Goal: Answer question/provide support: Share knowledge or assist other users

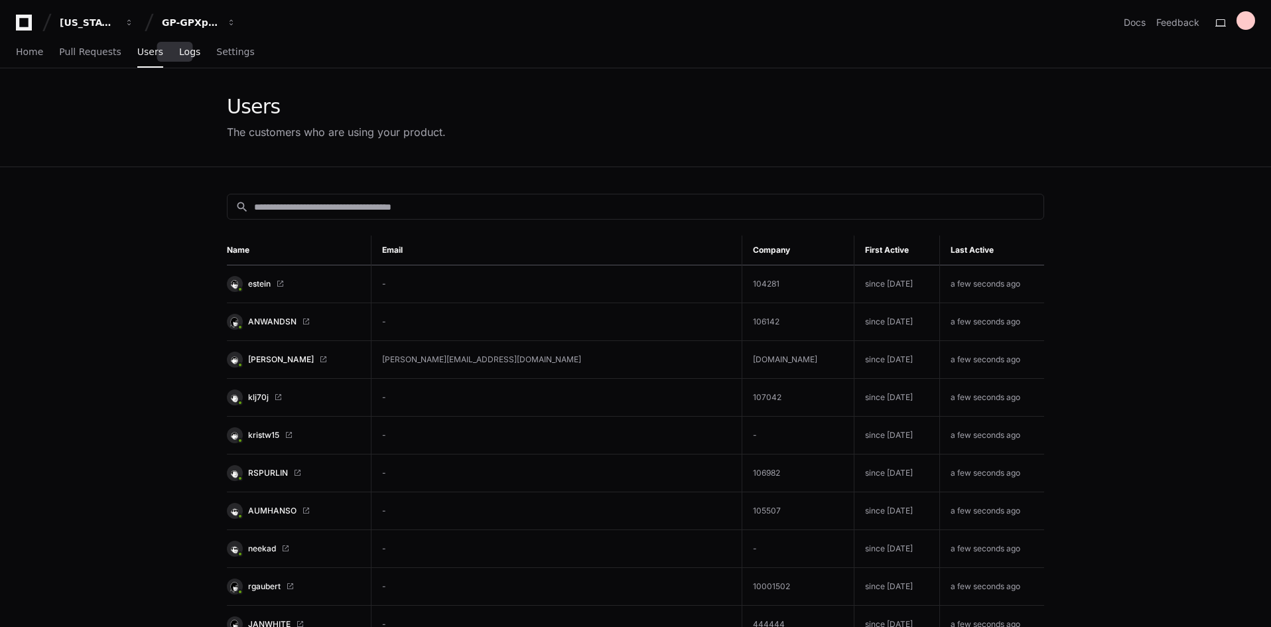
click at [179, 58] on link "Logs" at bounding box center [189, 52] width 21 height 31
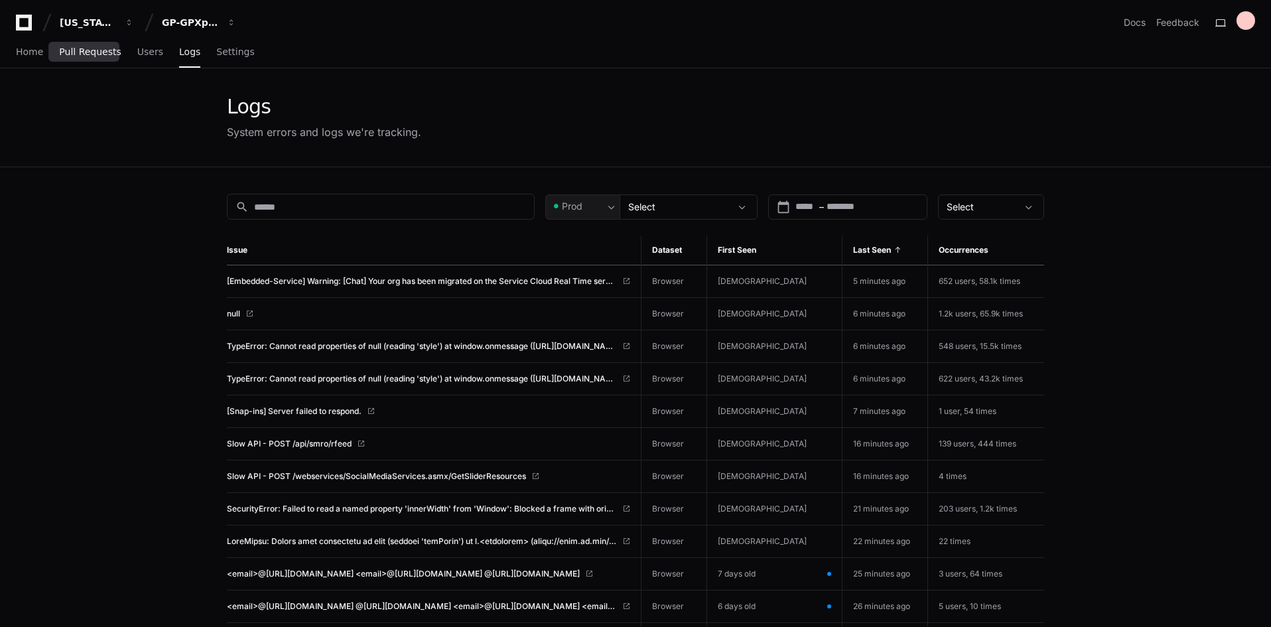
click at [67, 59] on link "Pull Requests" at bounding box center [90, 52] width 62 height 31
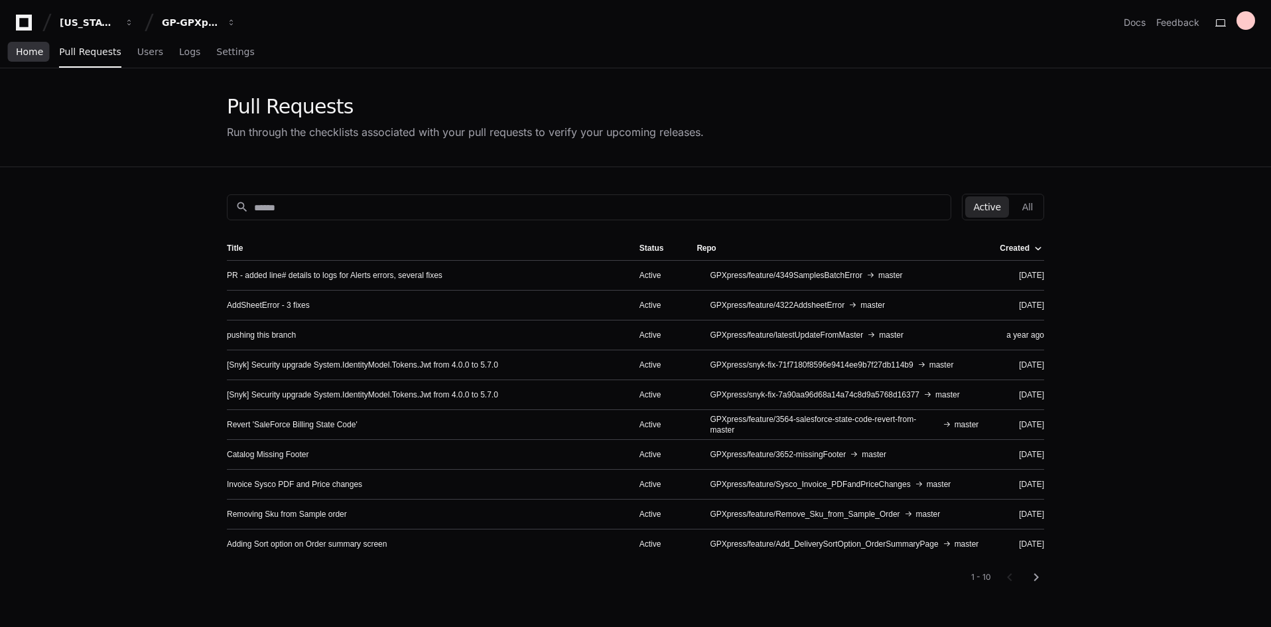
click at [30, 48] on span "Home" at bounding box center [29, 52] width 27 height 8
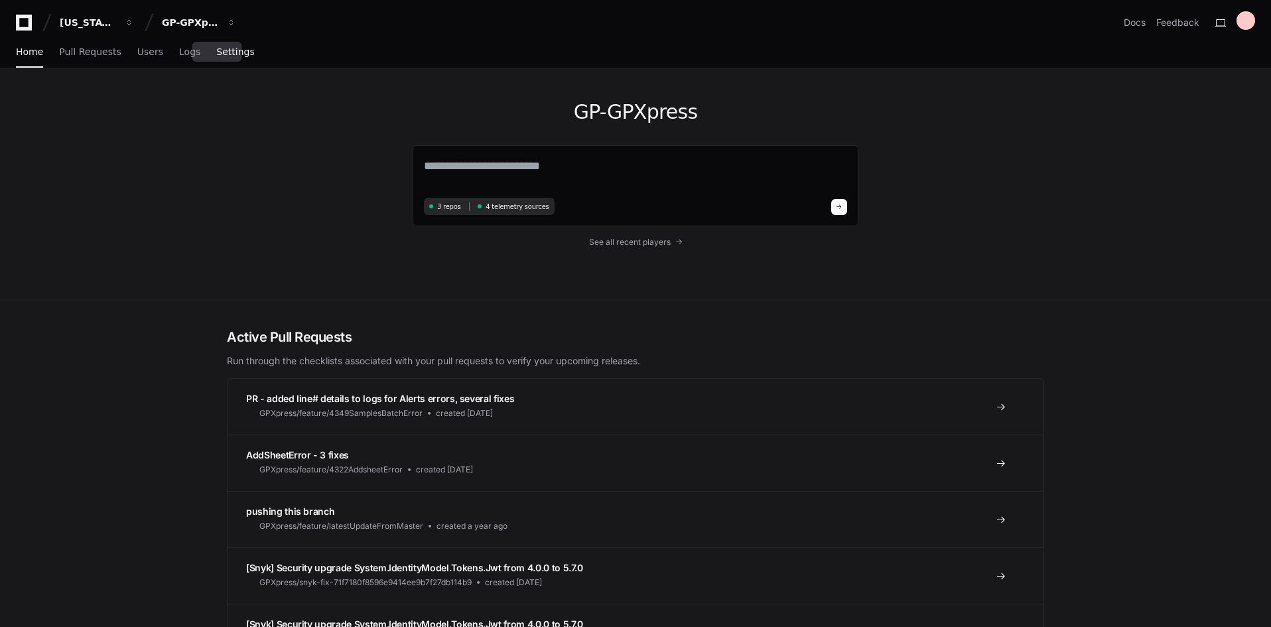
click at [219, 50] on span "Settings" at bounding box center [235, 52] width 38 height 8
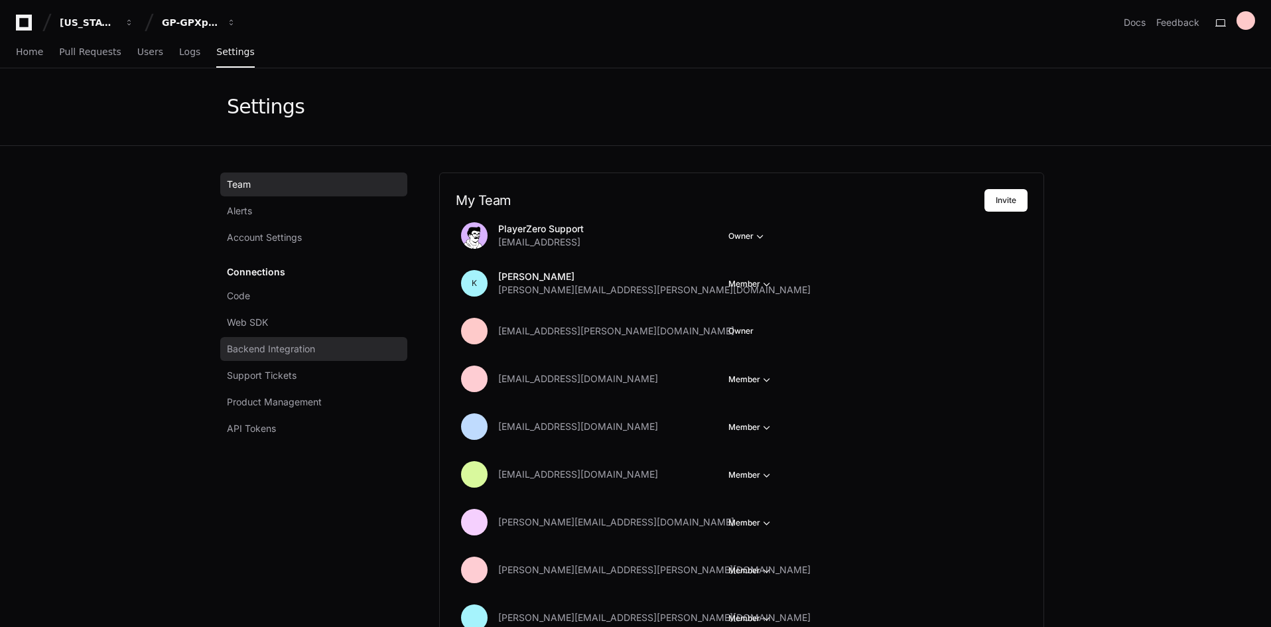
click at [274, 344] on span "Backend Integration" at bounding box center [271, 348] width 88 height 13
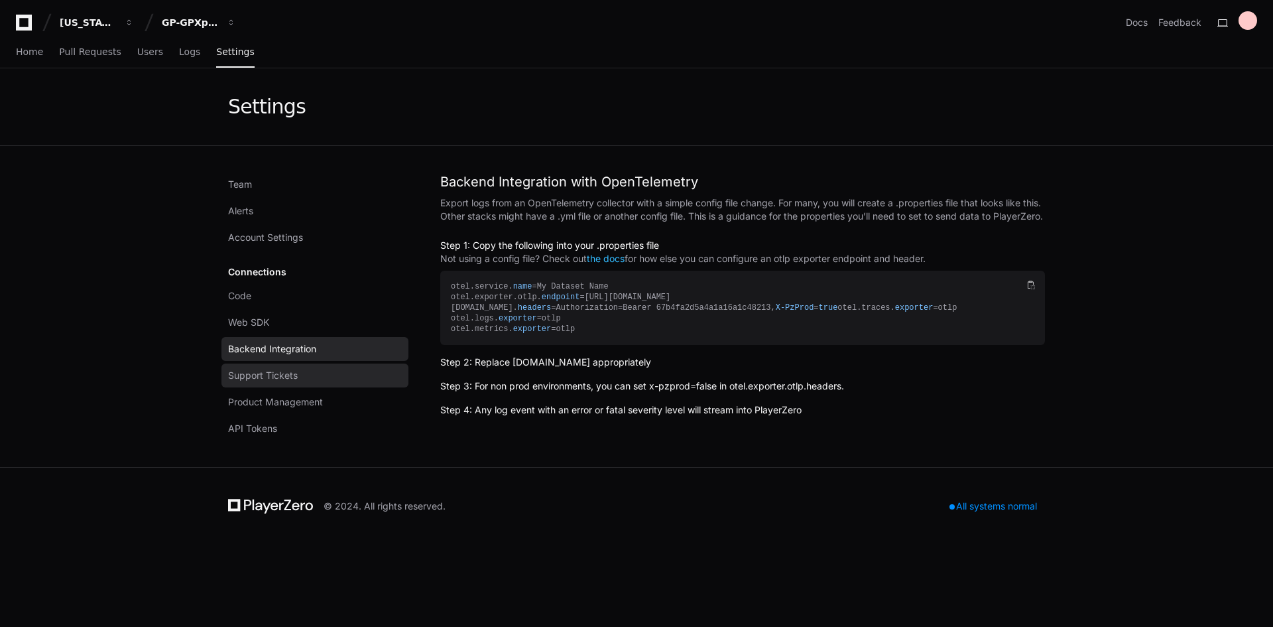
click at [253, 377] on span "Support Tickets" at bounding box center [263, 375] width 70 height 13
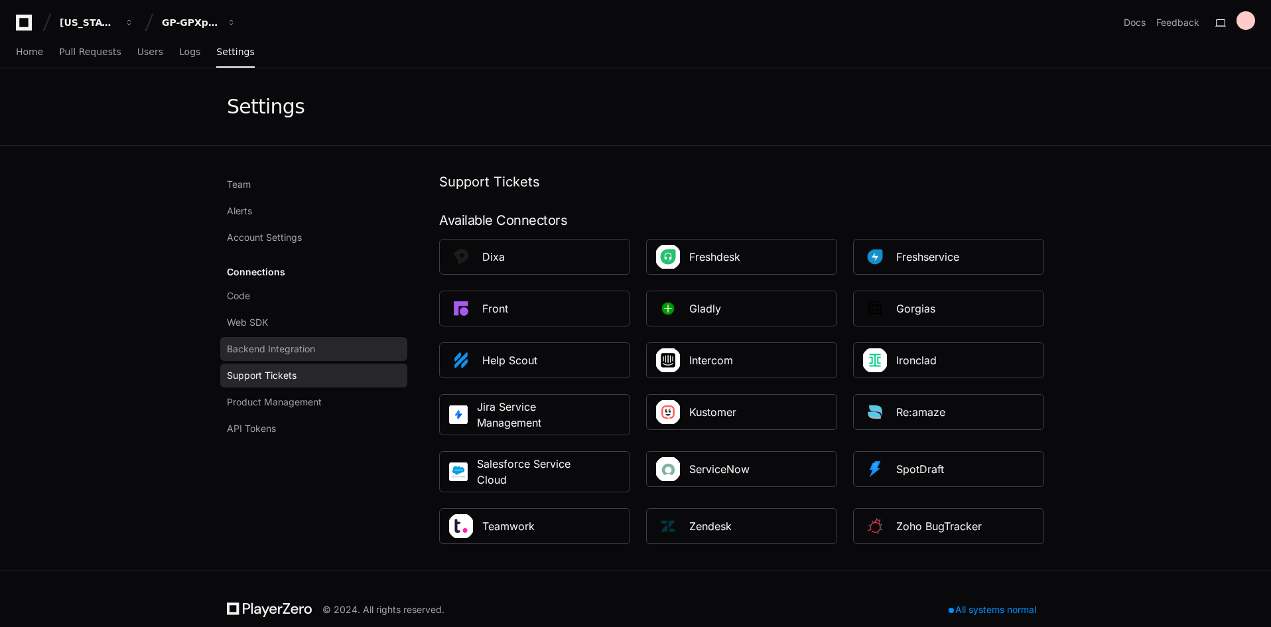
click at [248, 351] on span "Backend Integration" at bounding box center [271, 348] width 88 height 13
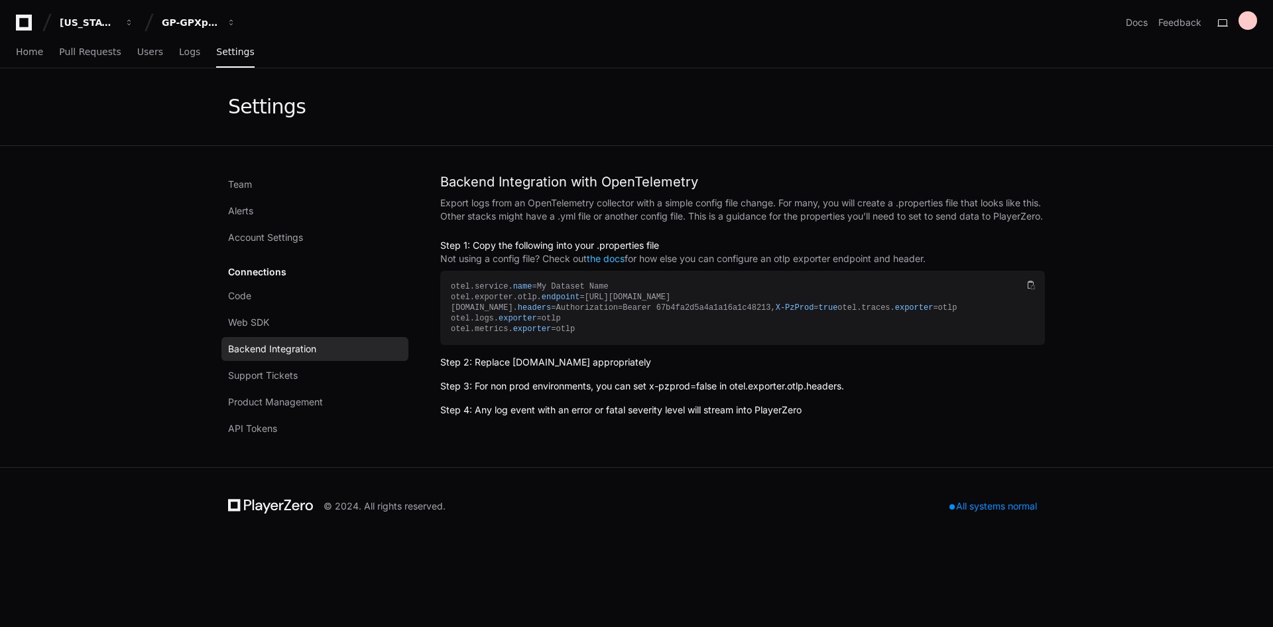
drag, startPoint x: 471, startPoint y: 143, endPoint x: 870, endPoint y: 164, distance: 399.8
click at [870, 165] on div "Team Alerts Account Settings Connections Code Web SDK Backend Integration Suppo…" at bounding box center [636, 306] width 849 height 321
click at [256, 297] on link "Code" at bounding box center [315, 296] width 187 height 24
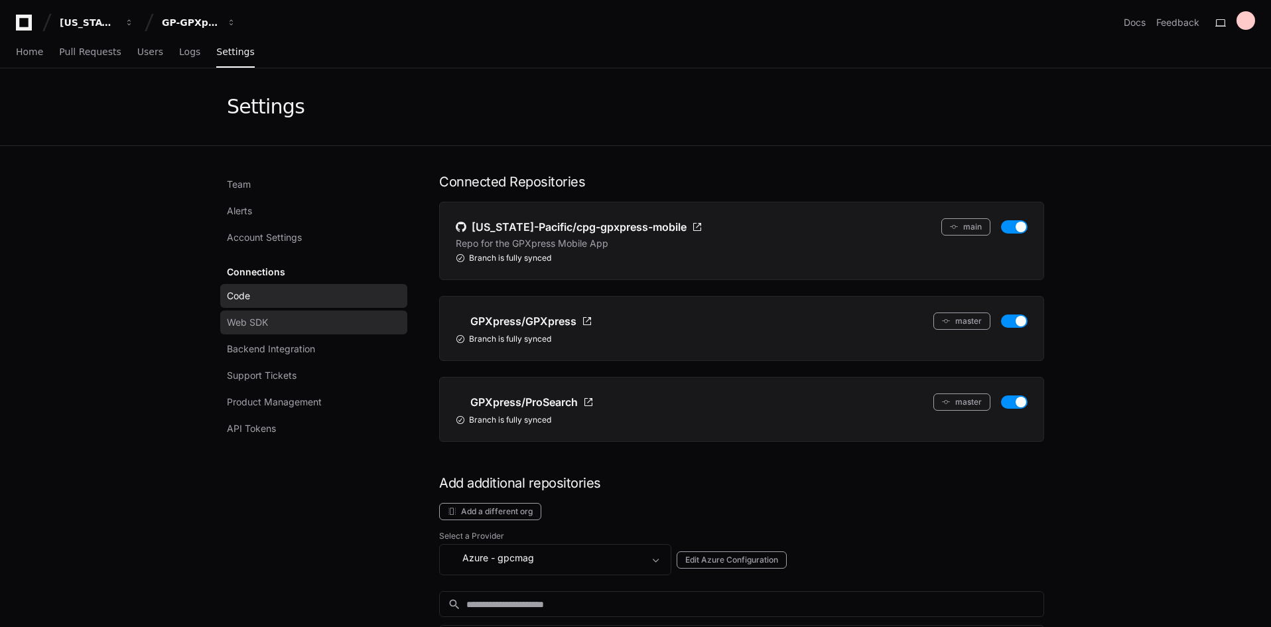
click at [247, 322] on span "Web SDK" at bounding box center [247, 322] width 41 height 13
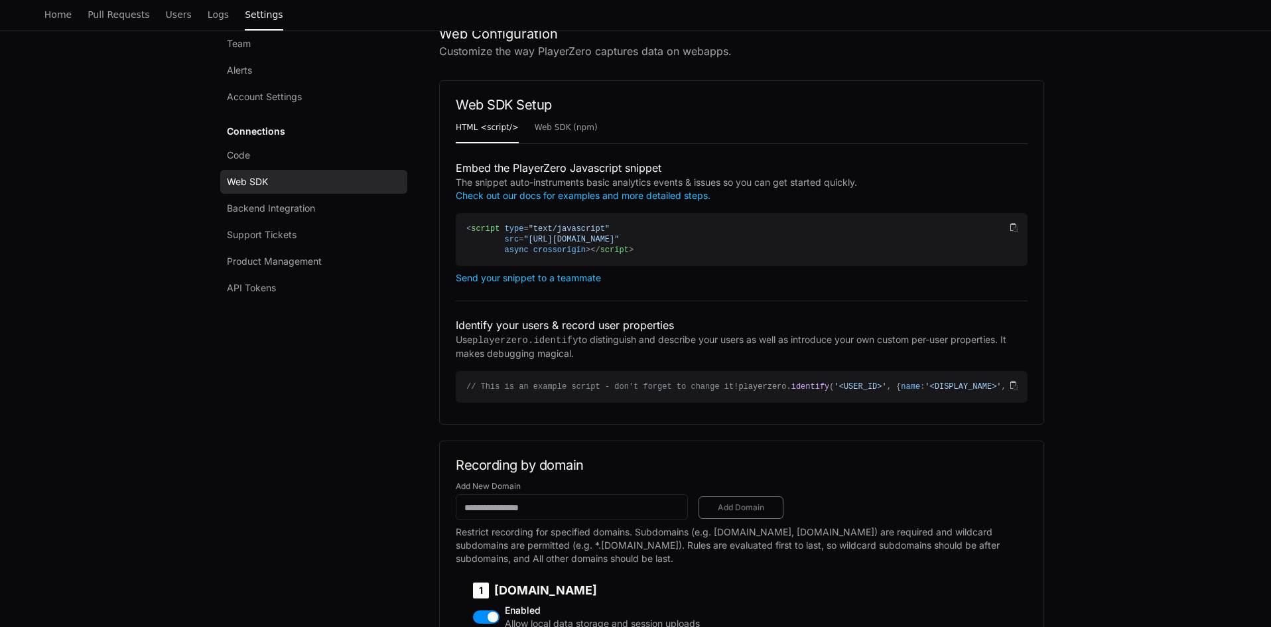
scroll to position [133, 0]
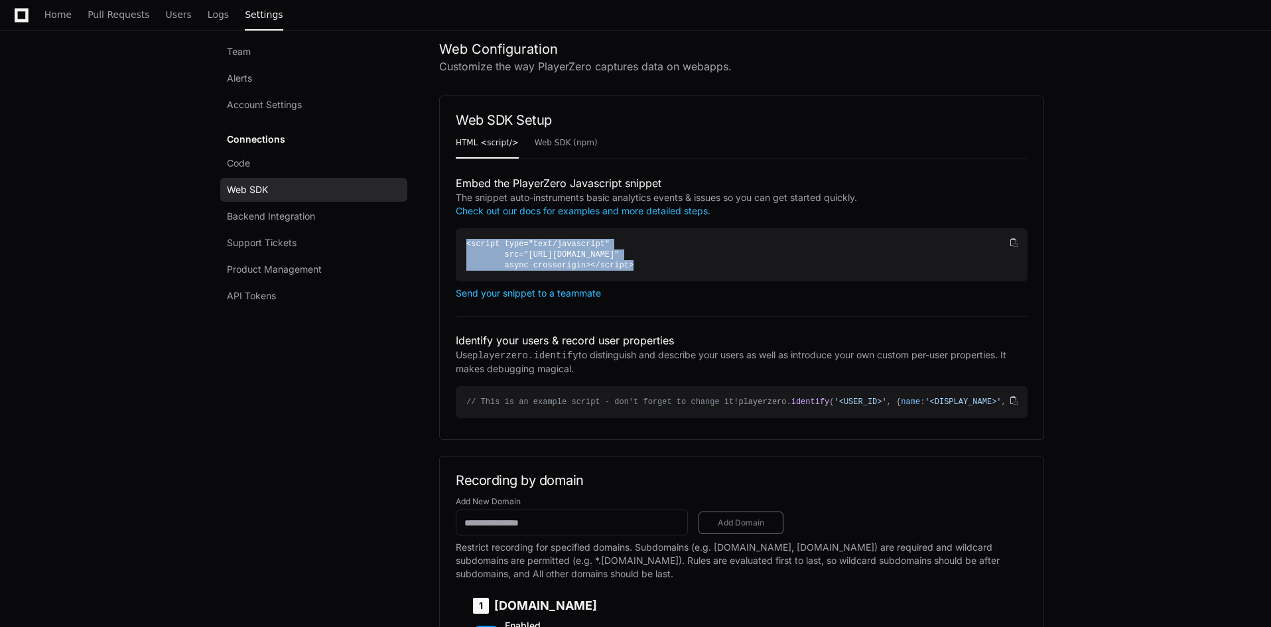
copy div "< script type = "text/javascript" src = "https://go.playerzero.app/record/67b4f…"
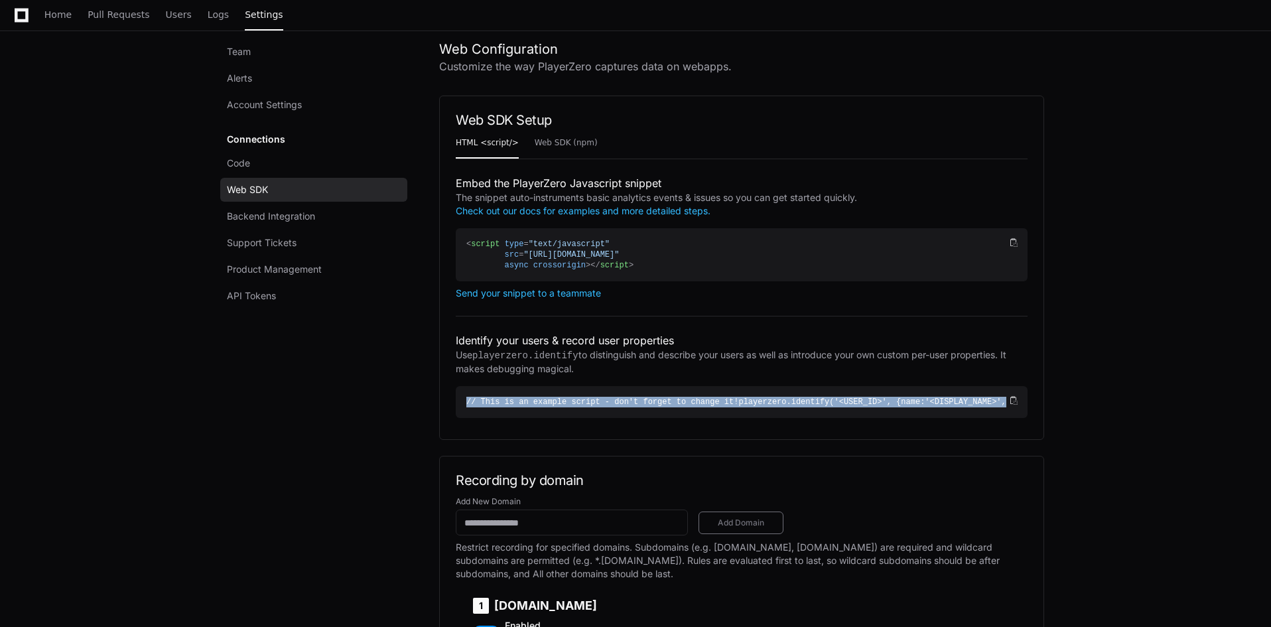
copy div "// This is an example script - don't forget to change it! playerzero. identify …"
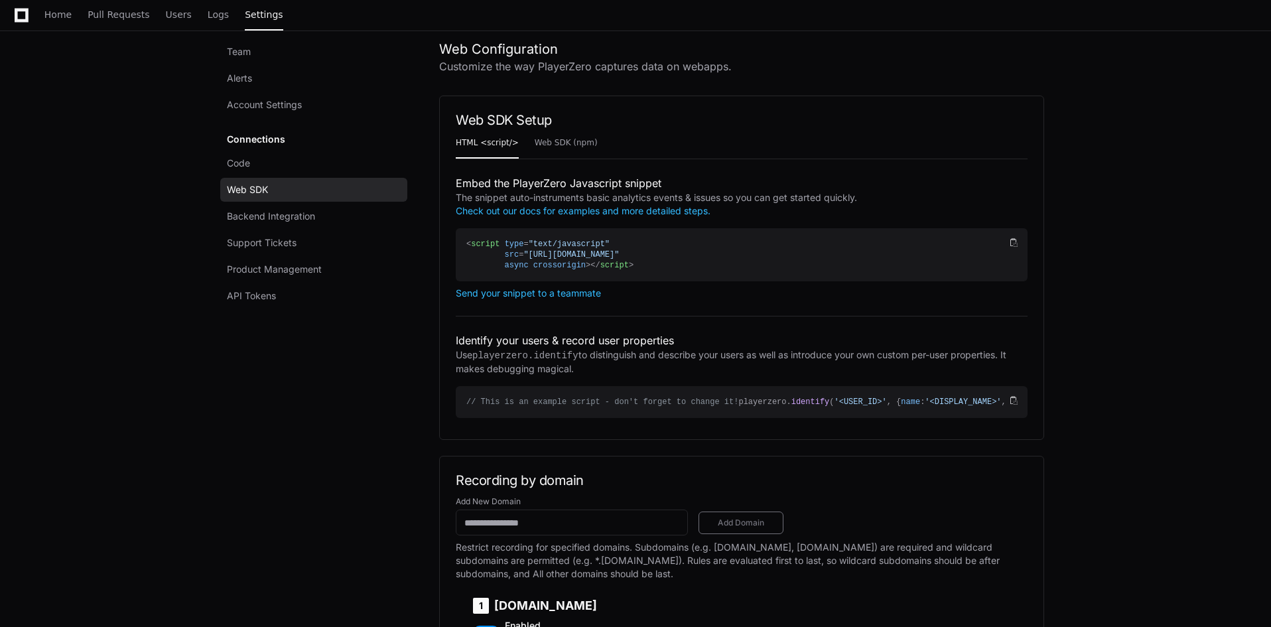
click at [663, 294] on div "Send your snippet to a teammate" at bounding box center [739, 293] width 566 height 13
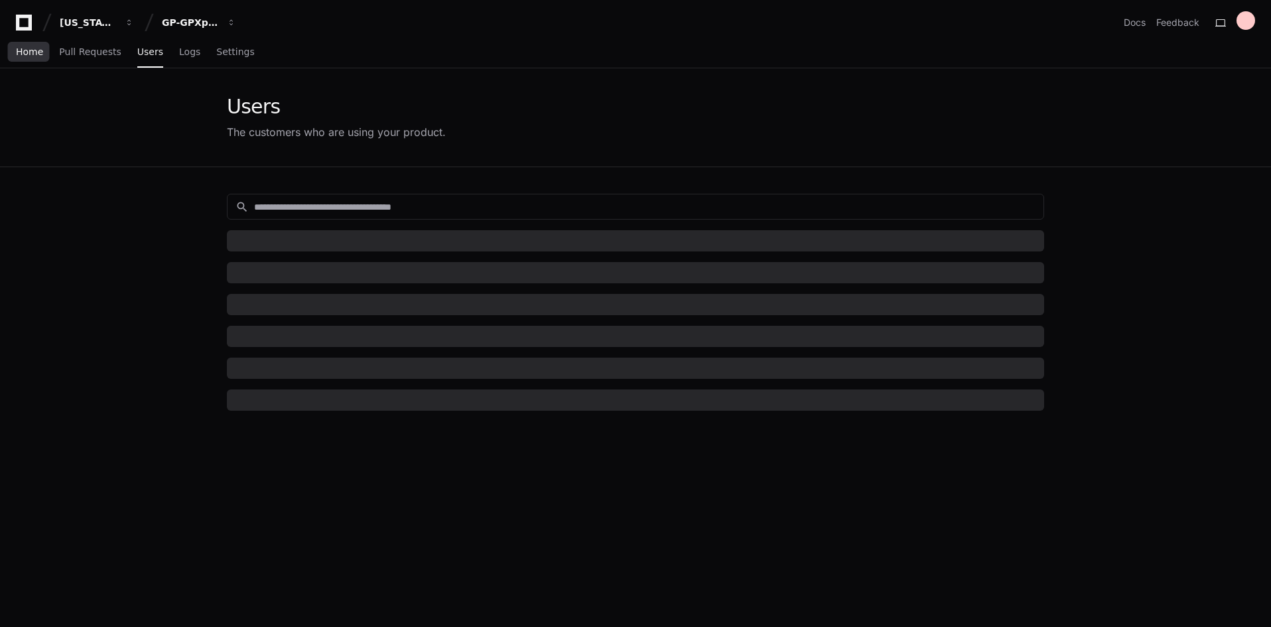
click at [21, 56] on span "Home" at bounding box center [29, 52] width 27 height 8
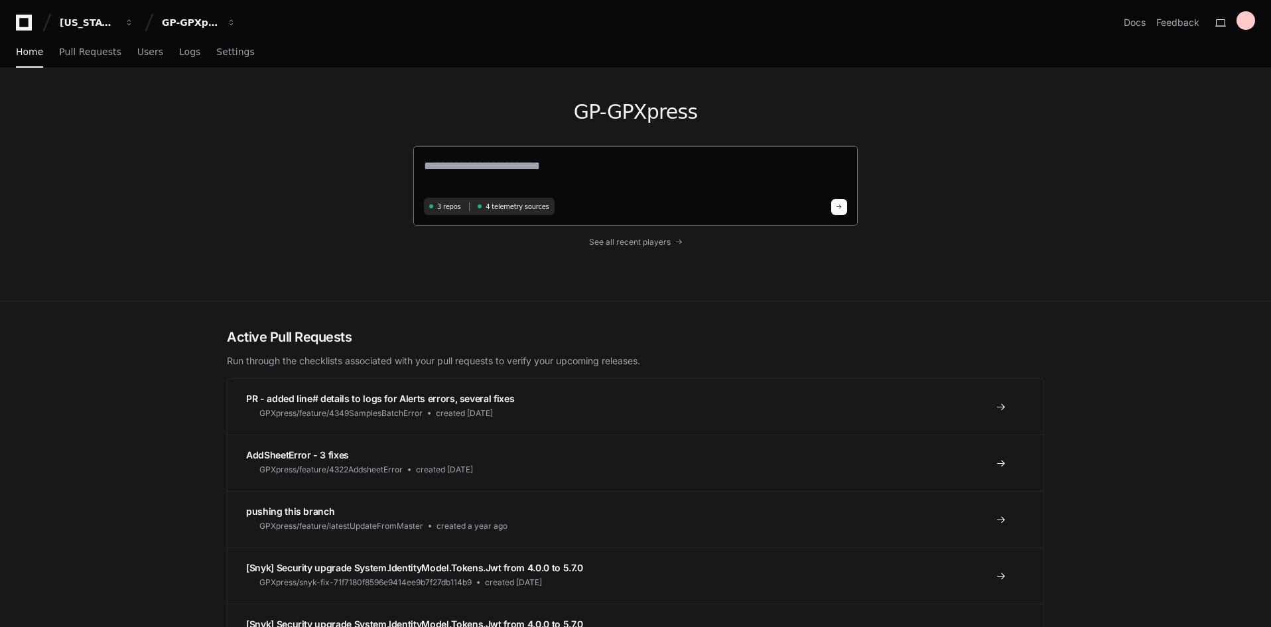
click at [441, 159] on textarea at bounding box center [635, 175] width 423 height 37
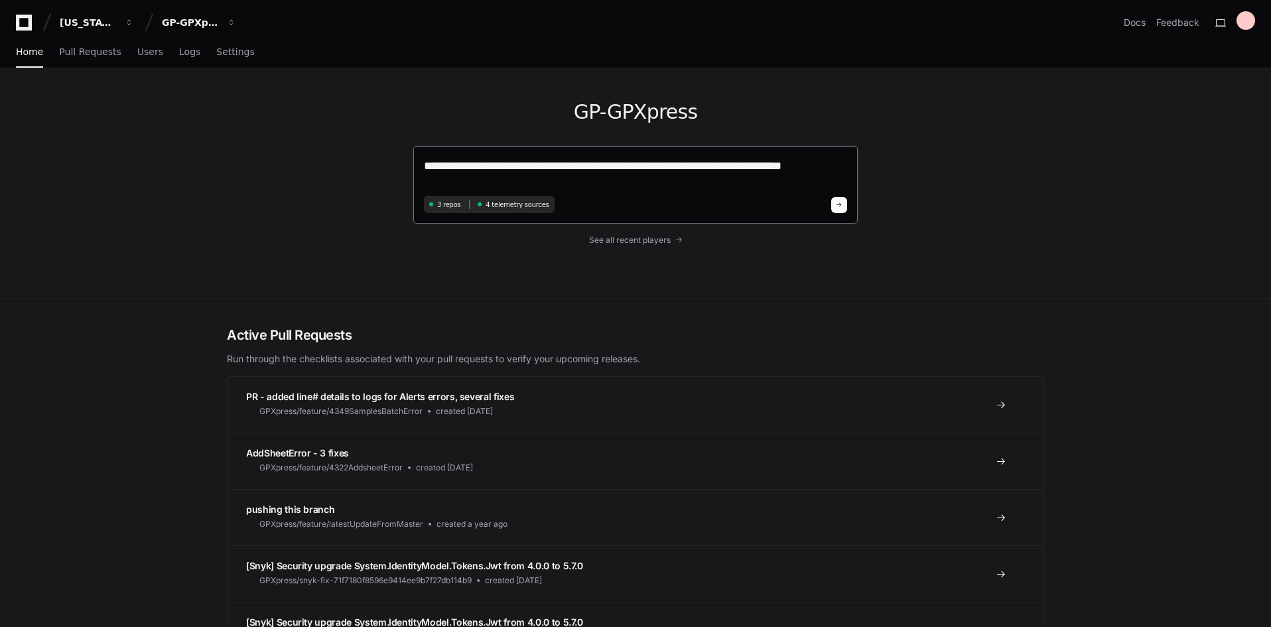
paste textarea "**********"
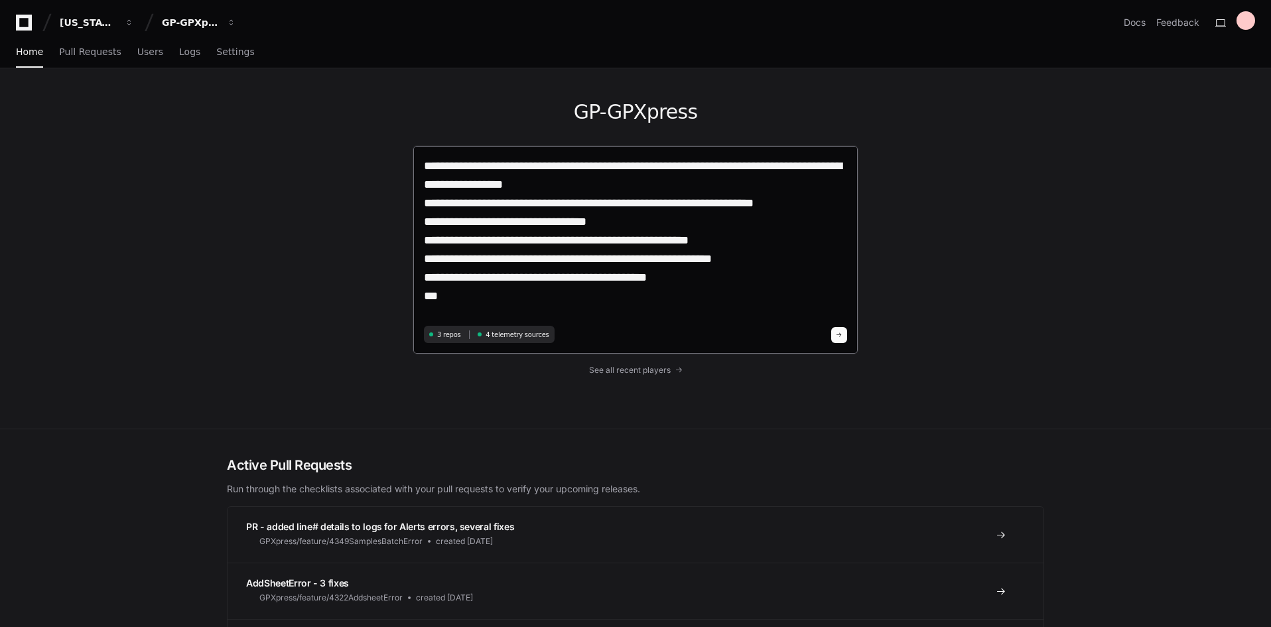
type textarea "**********"
click at [834, 334] on button at bounding box center [839, 335] width 16 height 16
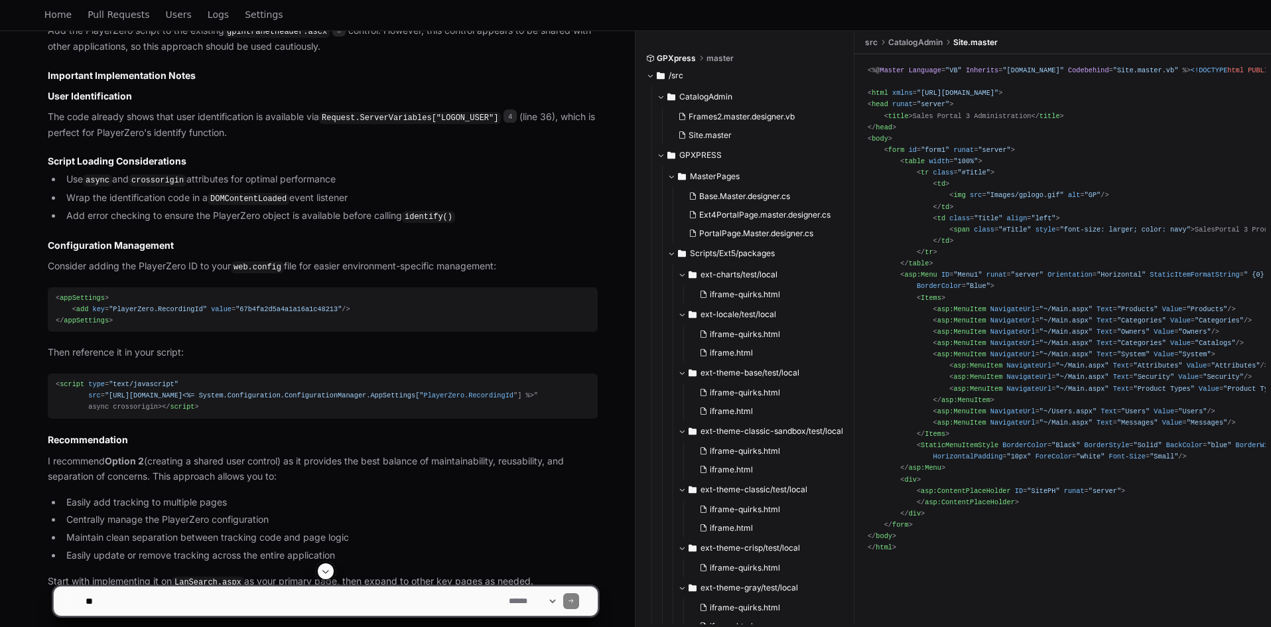
scroll to position [1811, 0]
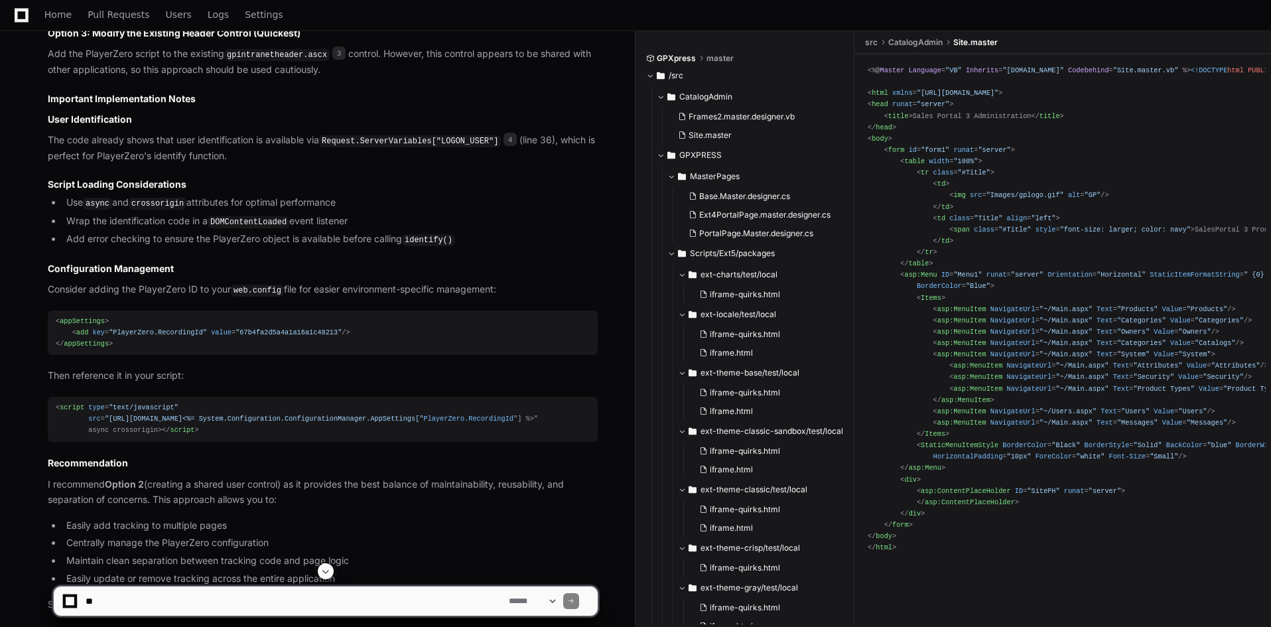
click at [149, 602] on textarea at bounding box center [294, 600] width 423 height 29
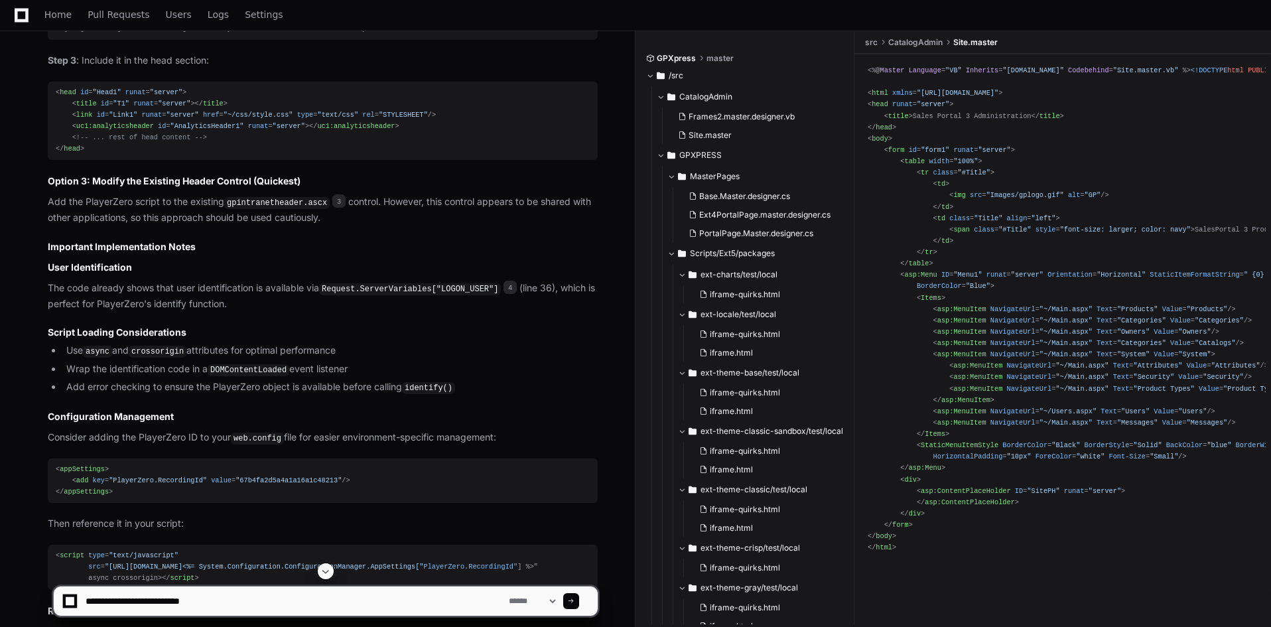
scroll to position [1679, 0]
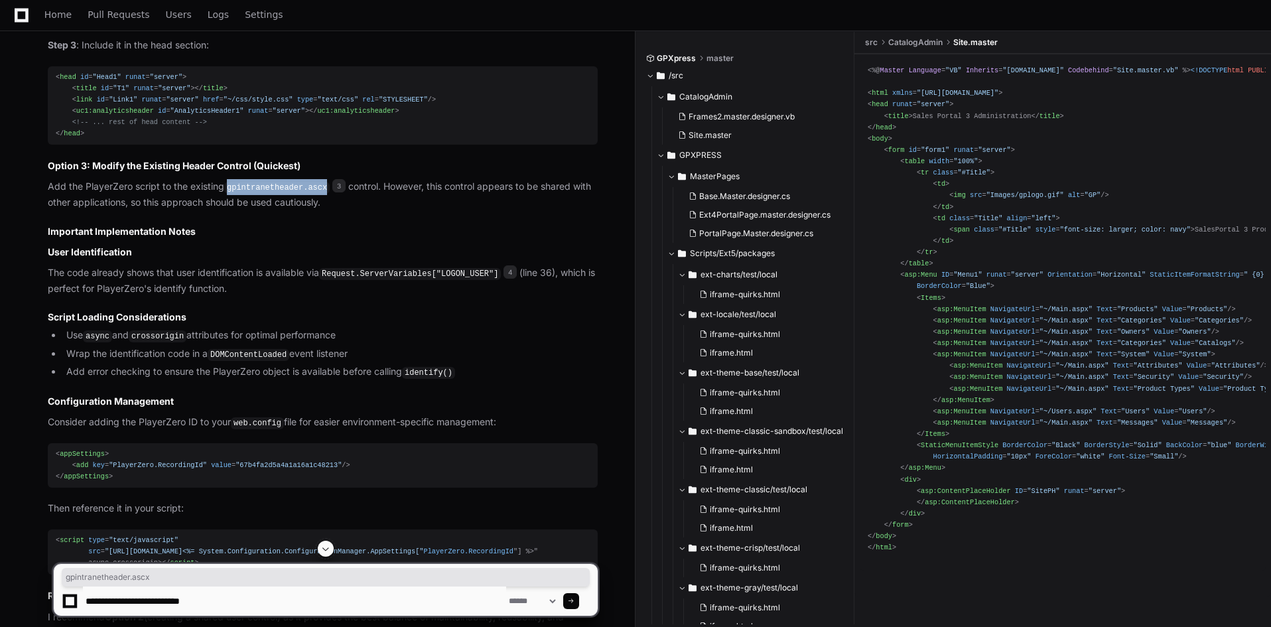
drag, startPoint x: 321, startPoint y: 300, endPoint x: 228, endPoint y: 298, distance: 92.9
click at [228, 194] on code "gpintranetheader.ascx" at bounding box center [276, 188] width 105 height 12
copy code "gpintranetheader.ascx"
click at [240, 599] on textarea at bounding box center [294, 600] width 423 height 29
paste textarea "**********"
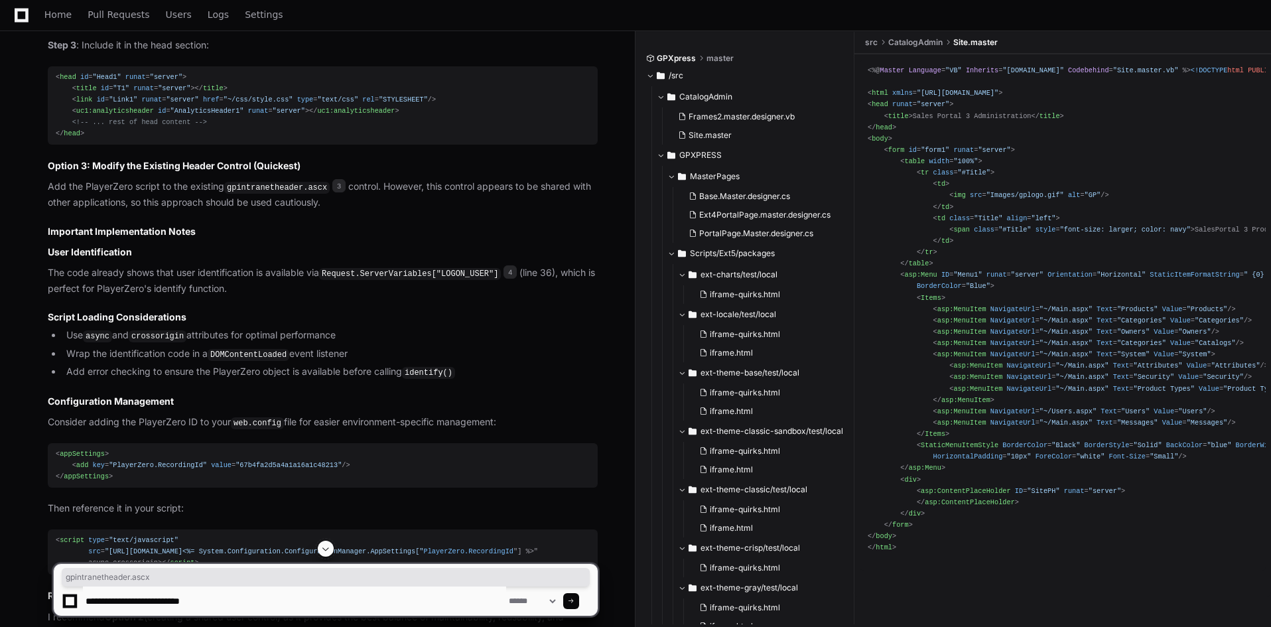
type textarea "**********"
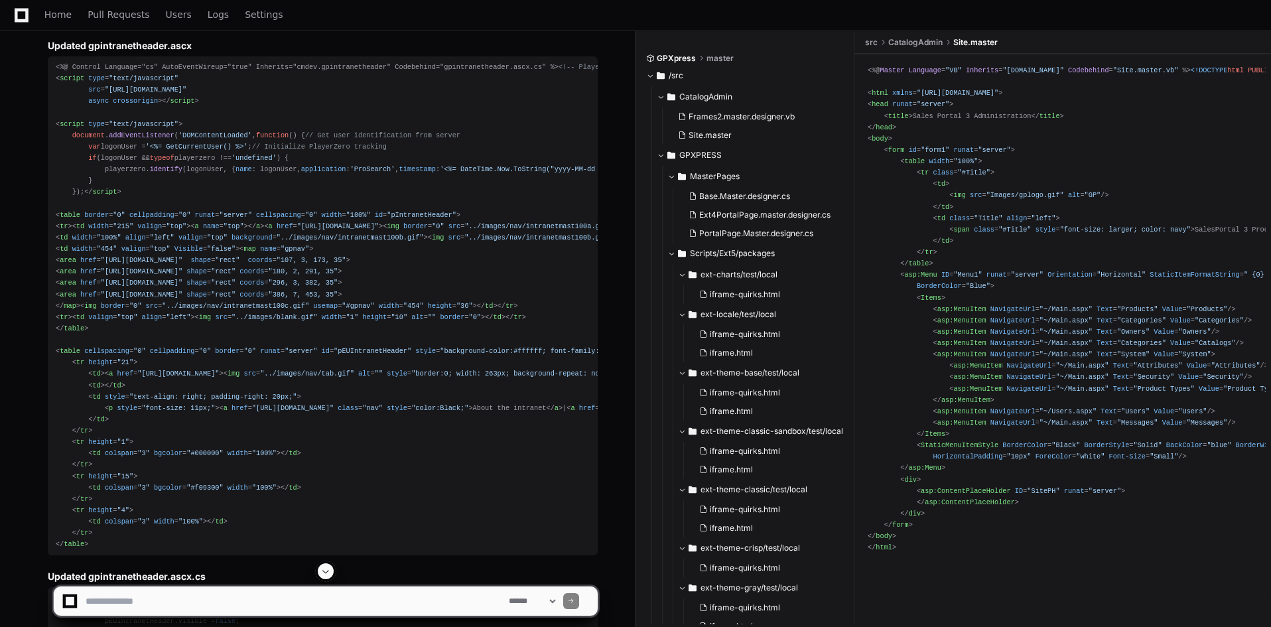
scroll to position [2733, 0]
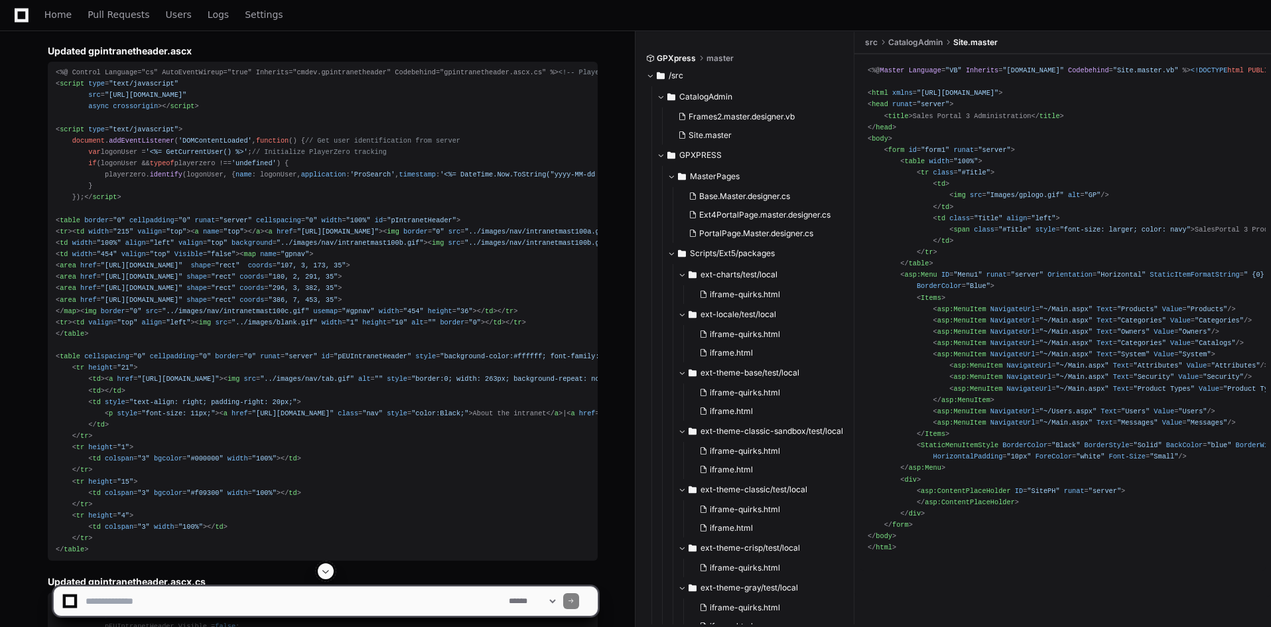
click at [579, 187] on div "<%@ Control Language="cs" AutoEventWireup="true" Inherits="cmdev.gpintranethead…" at bounding box center [323, 311] width 534 height 488
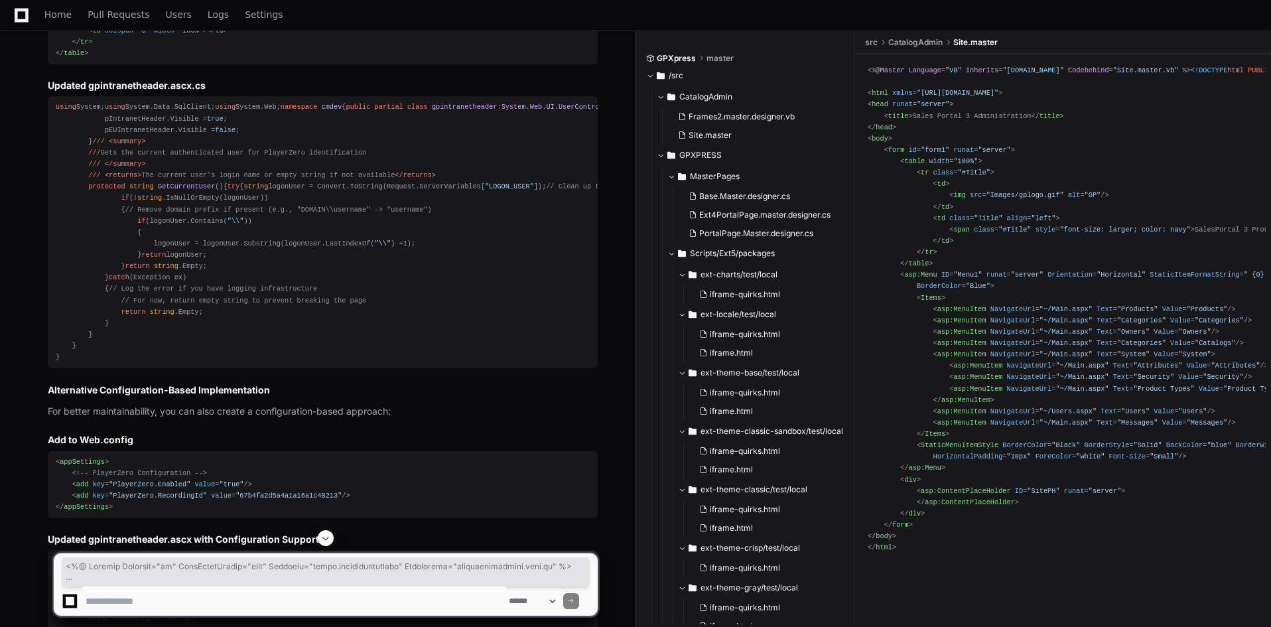
scroll to position [3264, 0]
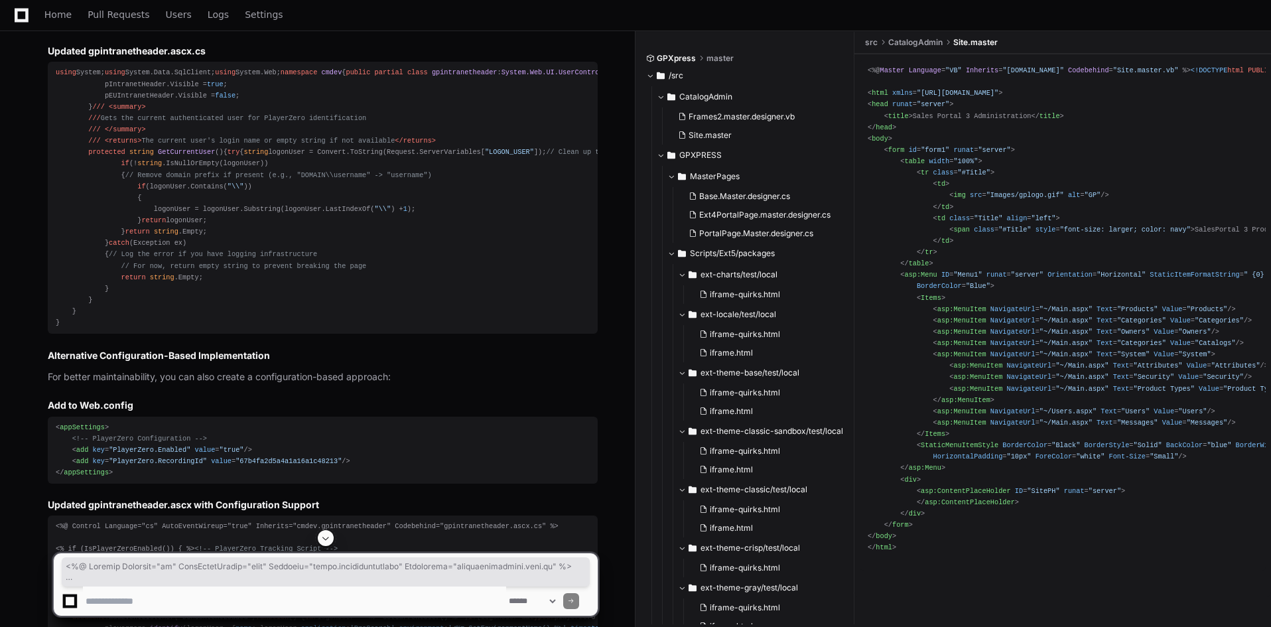
drag, startPoint x: 56, startPoint y: 178, endPoint x: 96, endPoint y: 318, distance: 145.0
copy div "<%@ Control Language="cs" AutoEventWireup="true" Inherits="cmdev.gpintranethead…"
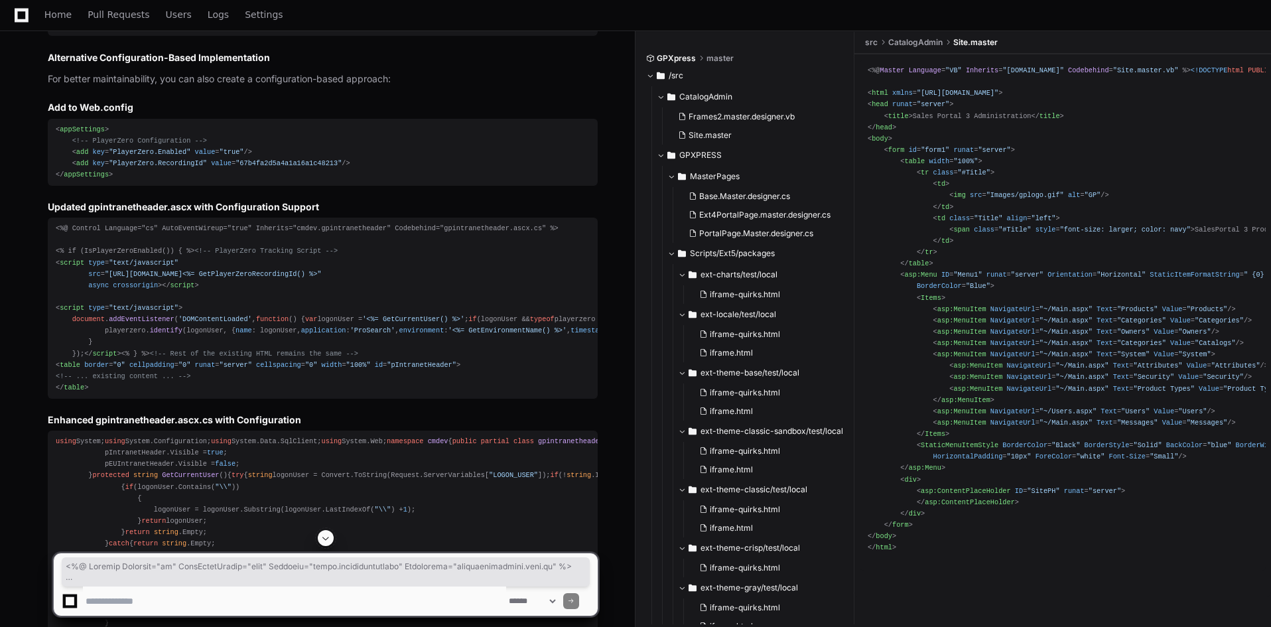
scroll to position [3529, 0]
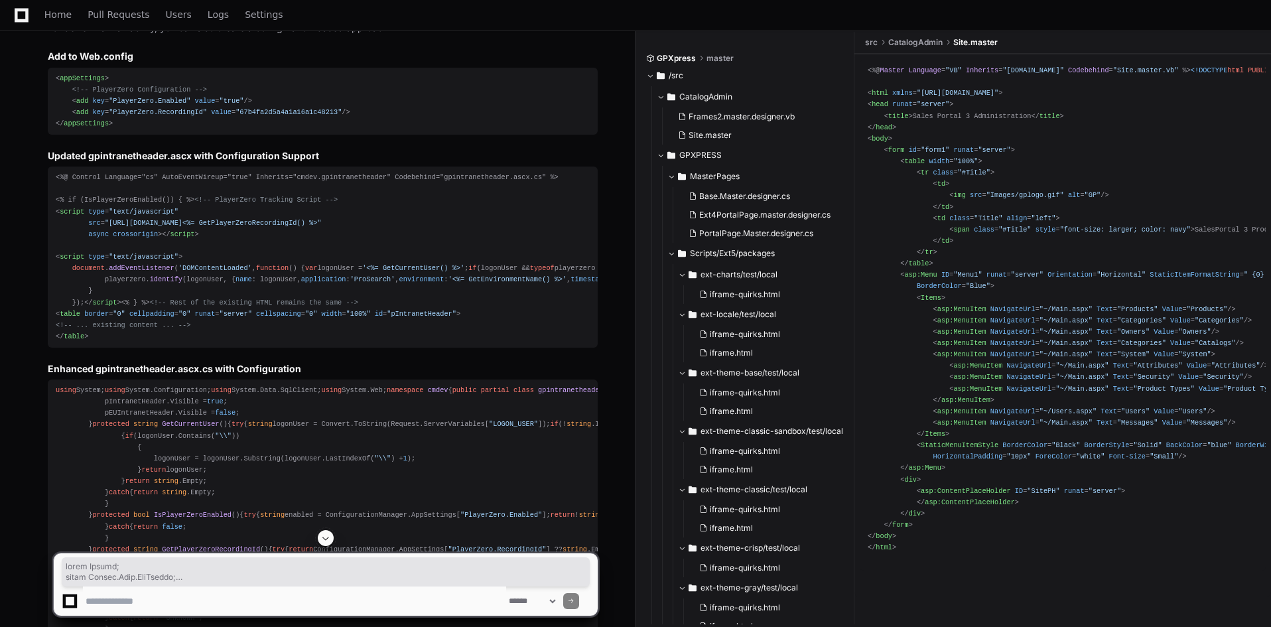
scroll to position [3927, 0]
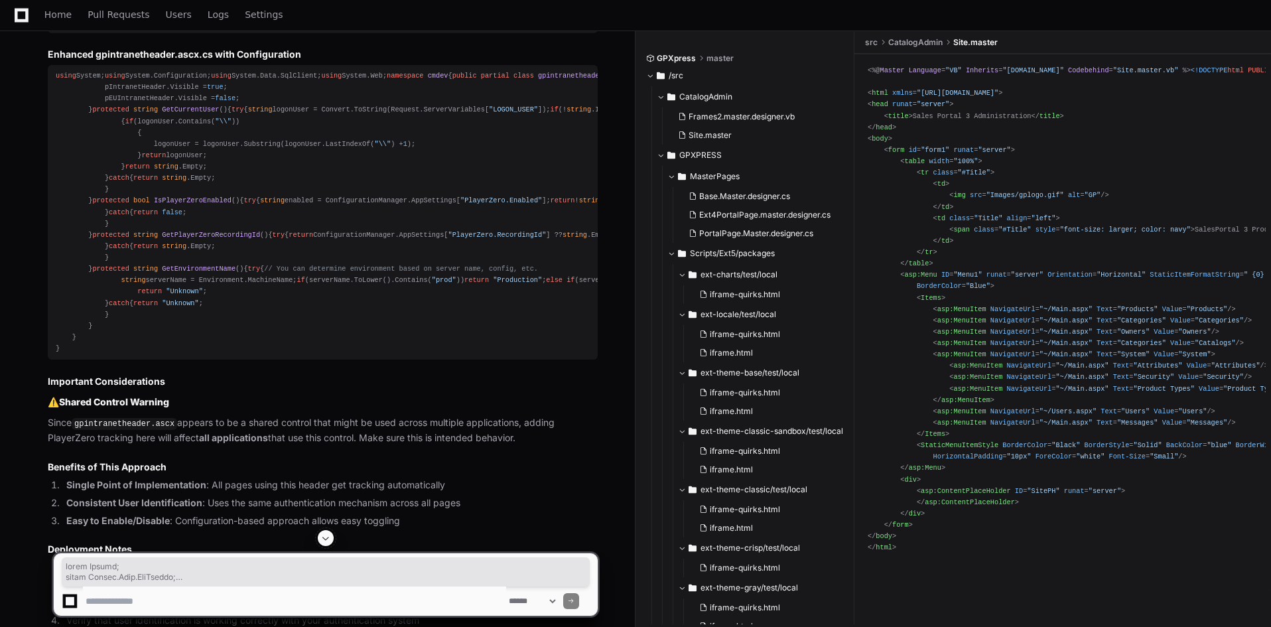
drag, startPoint x: 57, startPoint y: 107, endPoint x: 78, endPoint y: 233, distance: 128.3
copy div "using System; using System.Data.SqlClient; using System.Web; namespace cmdev { …"
